Goal: Information Seeking & Learning: Learn about a topic

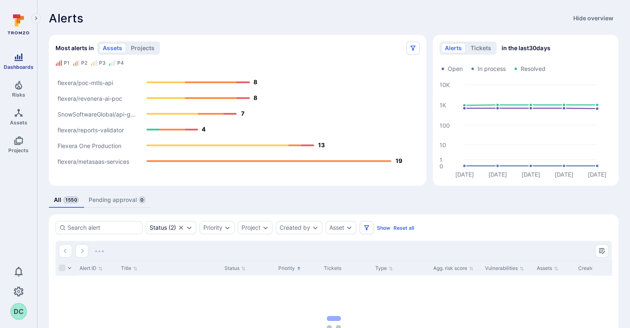
click at [21, 63] on link "Dashboards" at bounding box center [18, 61] width 37 height 24
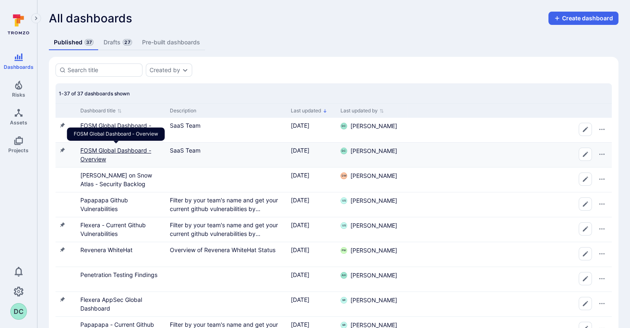
click at [108, 148] on link "FOSM Global Dashboard - Overview" at bounding box center [115, 155] width 71 height 16
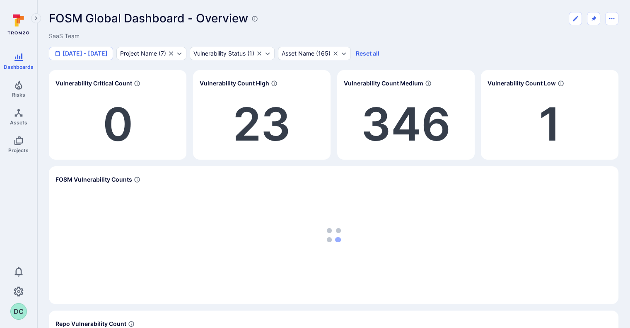
click at [108, 148] on span "0" at bounding box center [118, 124] width 30 height 56
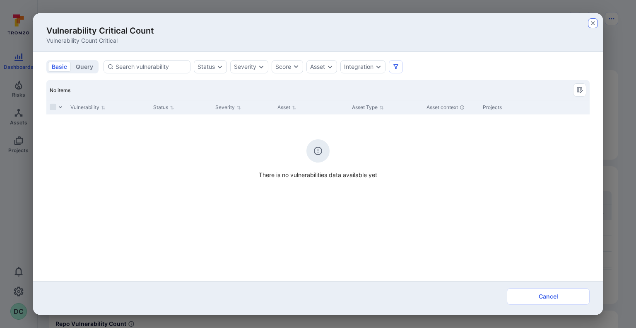
click at [591, 23] on icon "button" at bounding box center [593, 23] width 7 height 7
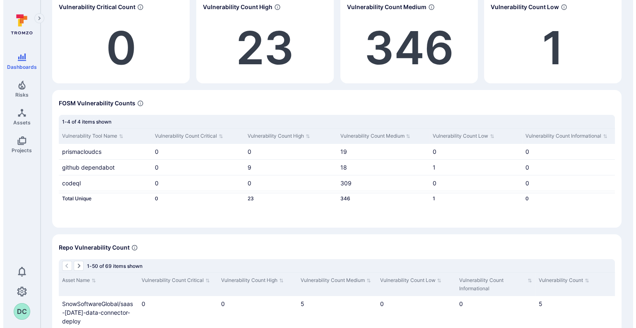
scroll to position [76, 0]
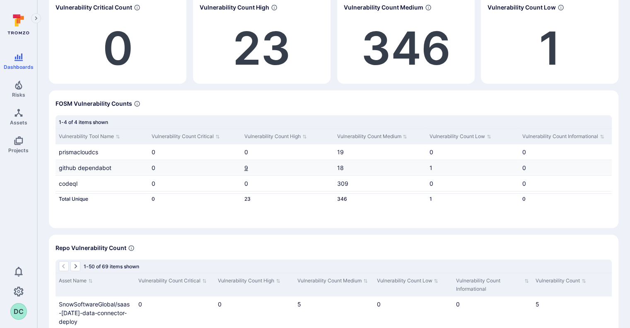
click at [244, 167] on link "9" at bounding box center [246, 167] width 4 height 7
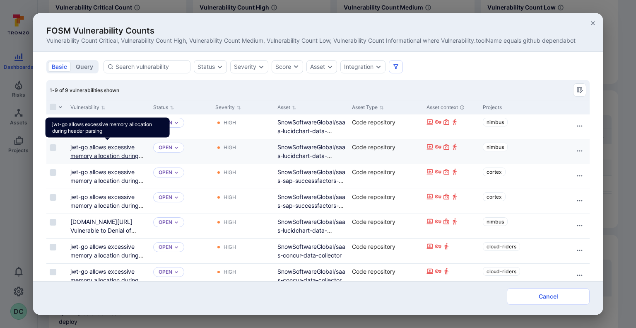
click at [110, 147] on link "jwt-go allows excessive memory allocation during header parsing" at bounding box center [106, 155] width 73 height 24
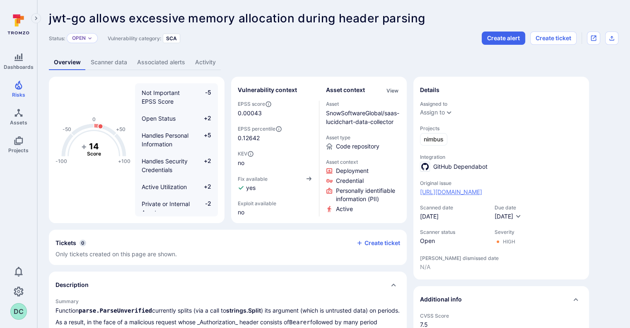
click at [482, 196] on link "[URL][DOMAIN_NAME]" at bounding box center [451, 192] width 62 height 8
